Goal: Information Seeking & Learning: Learn about a topic

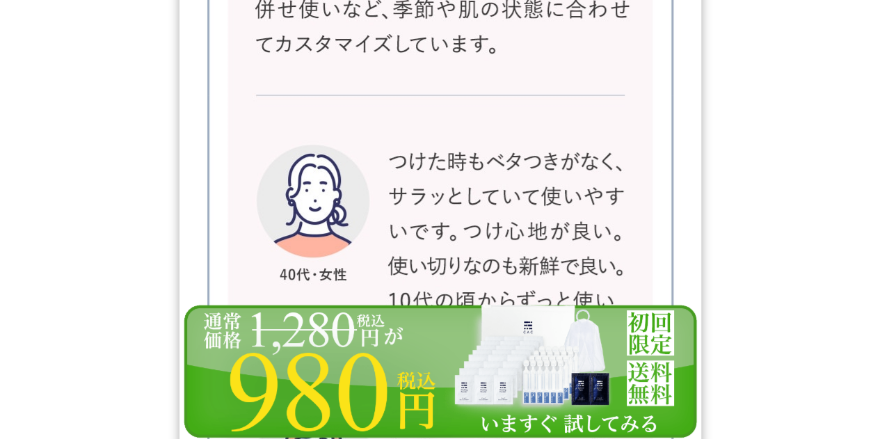
scroll to position [22599, 0]
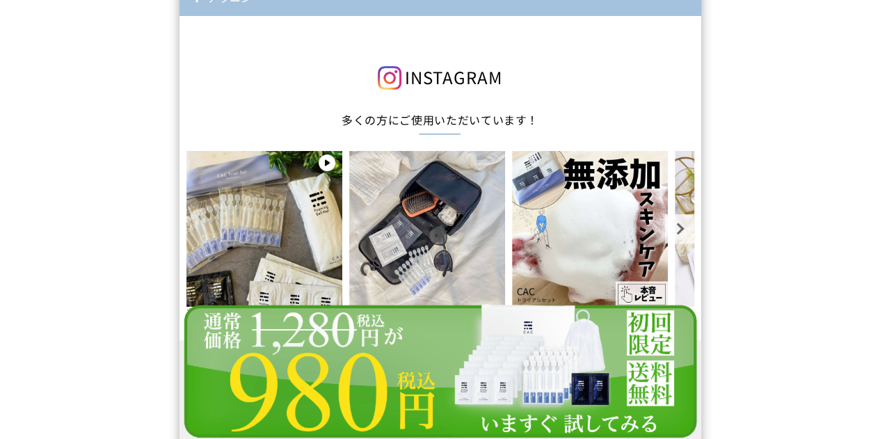
scroll to position [12510, 0]
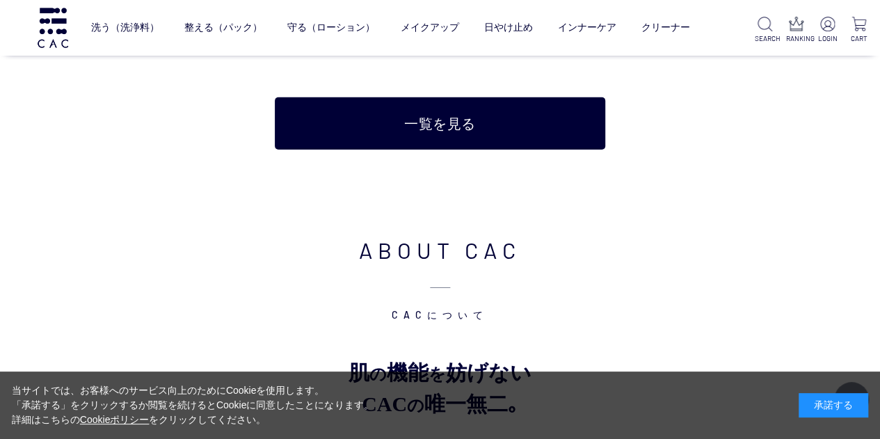
scroll to position [5010, 0]
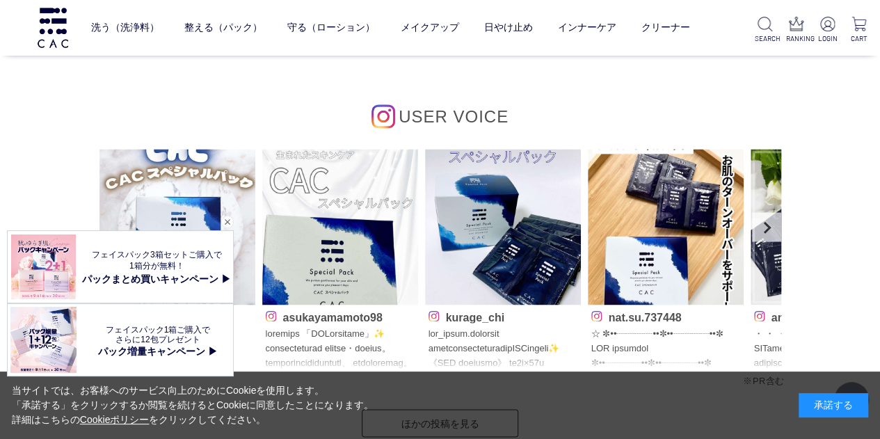
scroll to position [6332, 0]
